Goal: Find specific page/section: Find specific page/section

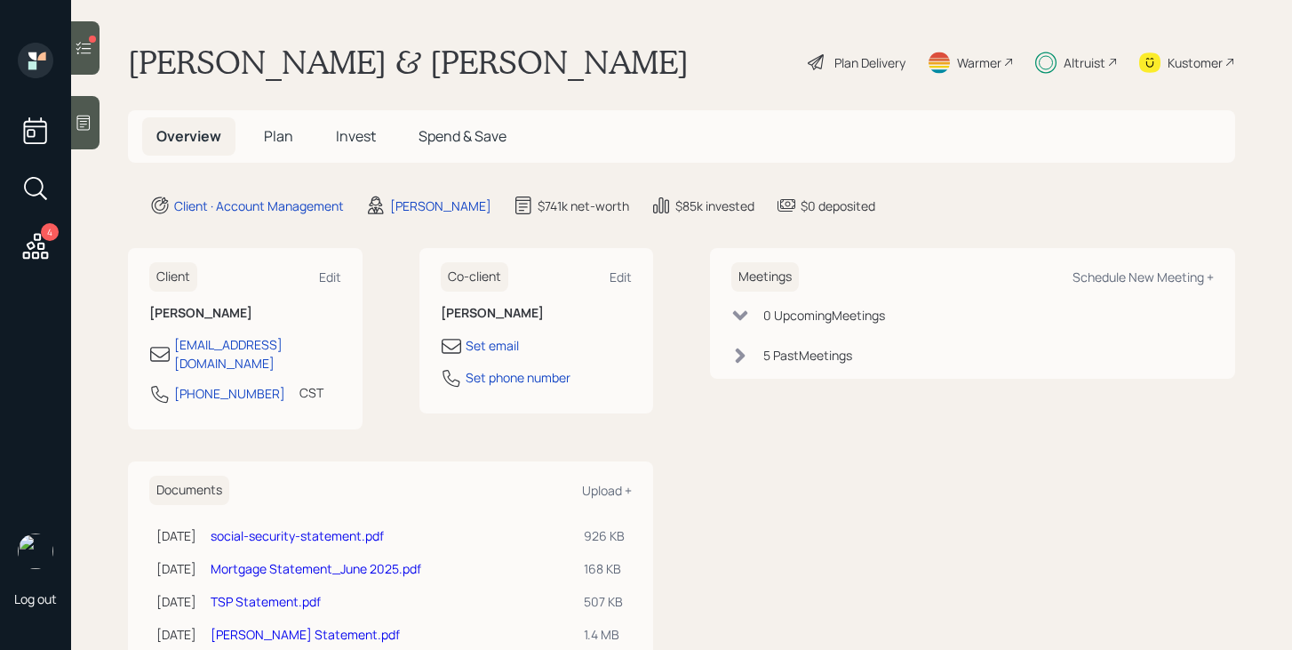
click at [81, 44] on icon at bounding box center [84, 48] width 18 height 18
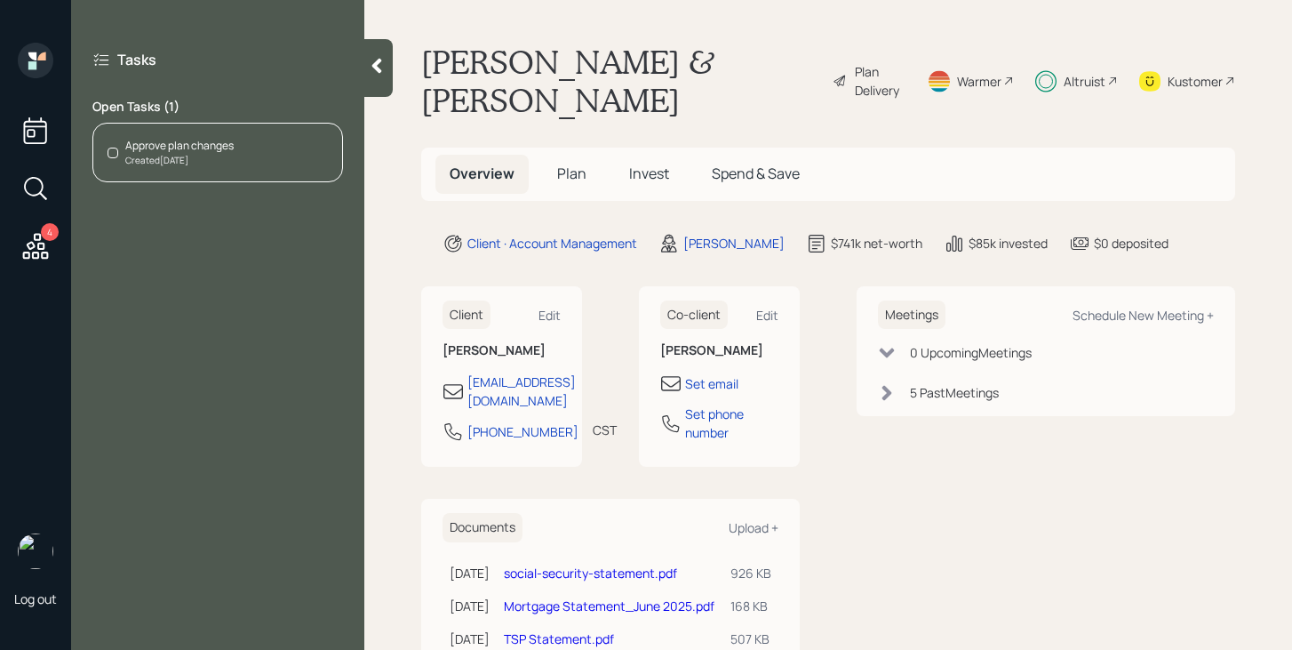
click at [228, 170] on div "Approve plan changes Created [DATE]" at bounding box center [217, 153] width 251 height 60
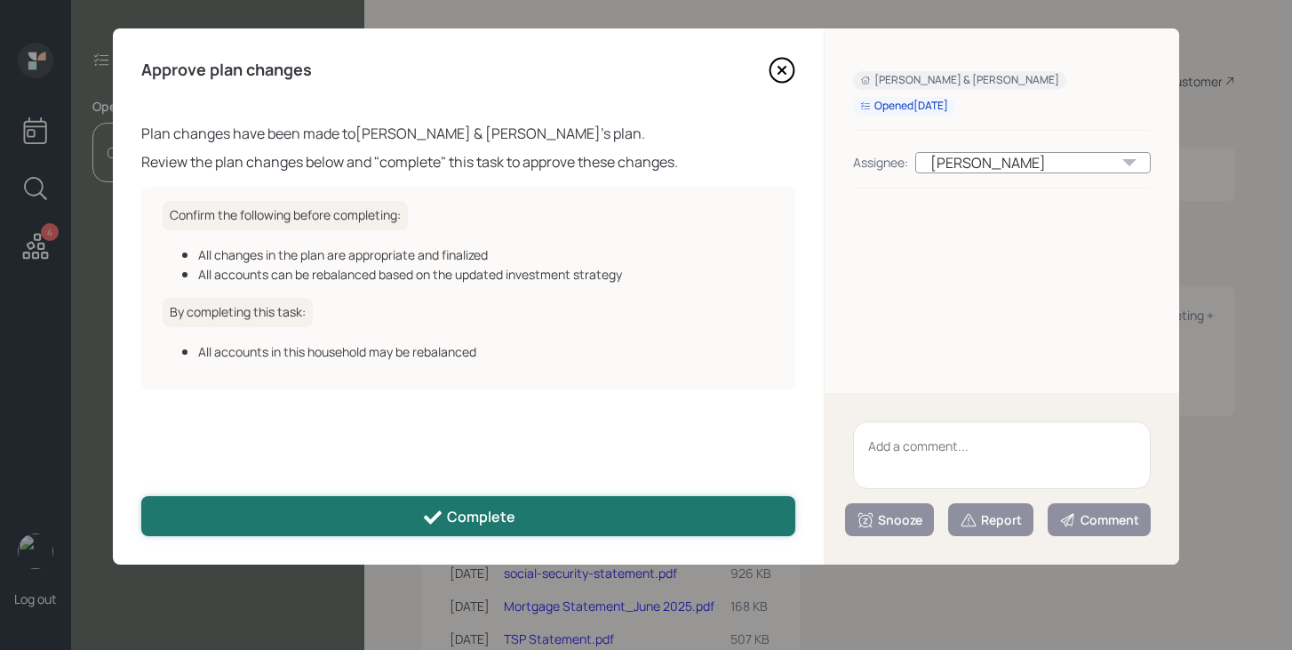
click at [443, 512] on icon at bounding box center [432, 517] width 21 height 21
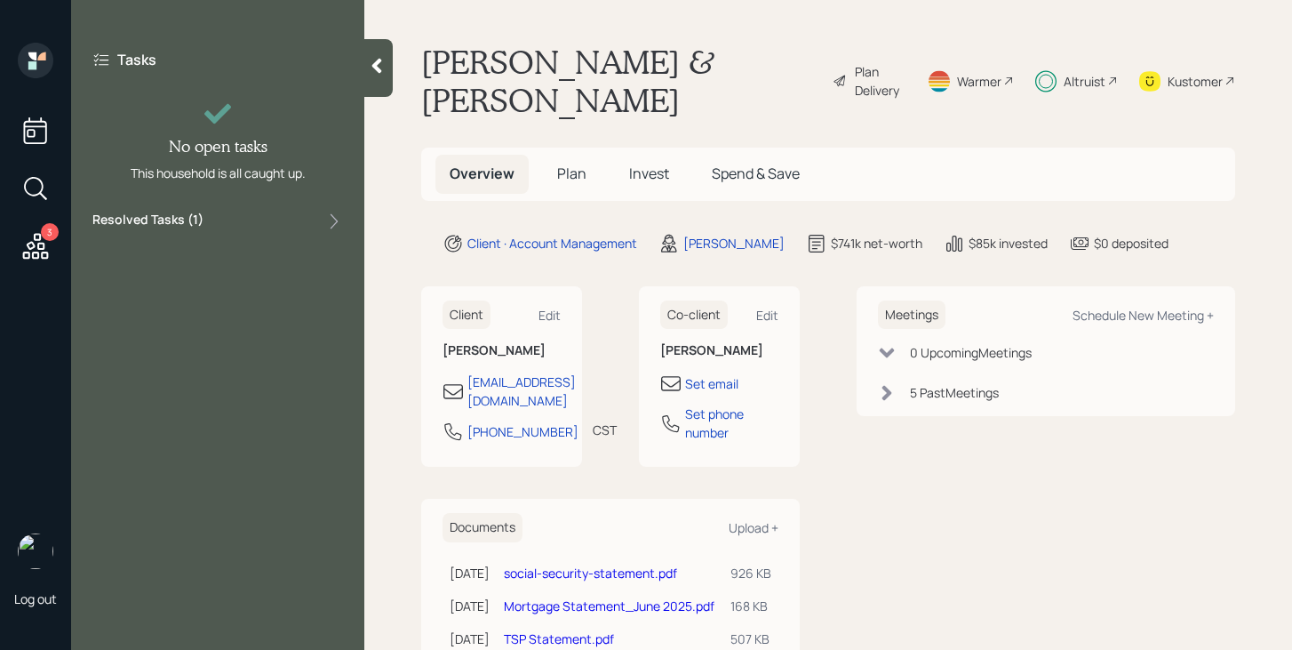
click at [36, 249] on icon at bounding box center [36, 246] width 32 height 32
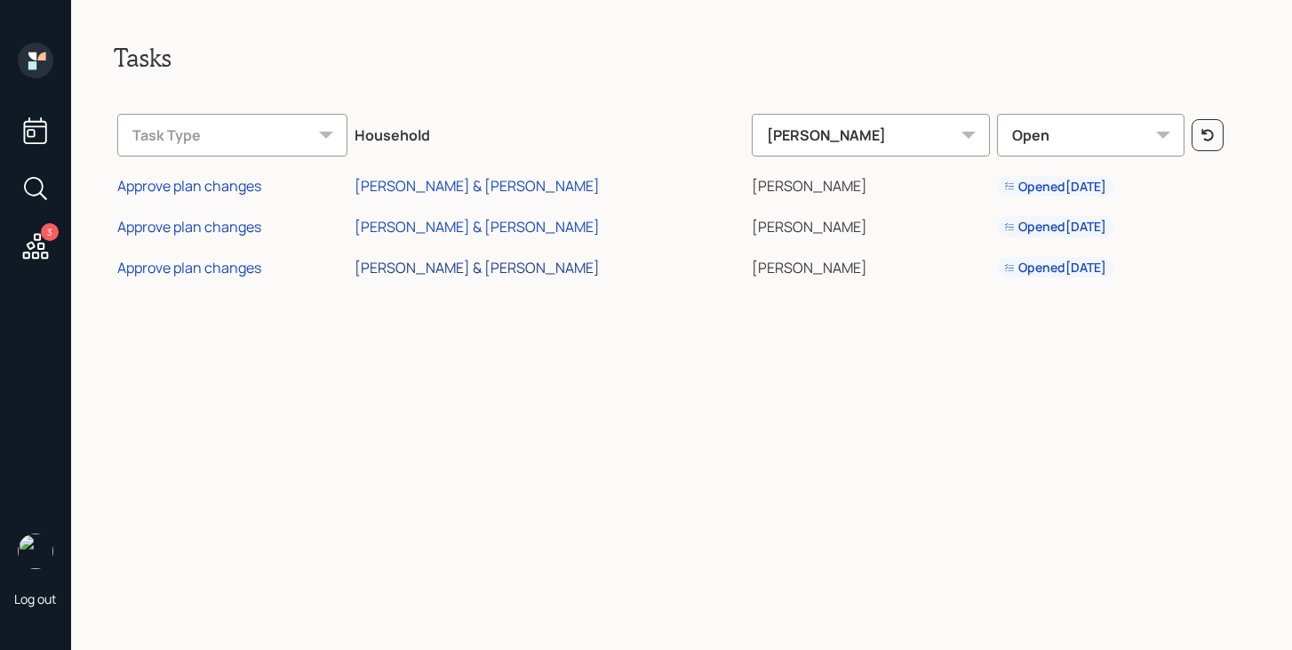
click at [505, 273] on div "[PERSON_NAME] & [PERSON_NAME]" at bounding box center [477, 268] width 245 height 20
